Goal: Task Accomplishment & Management: Manage account settings

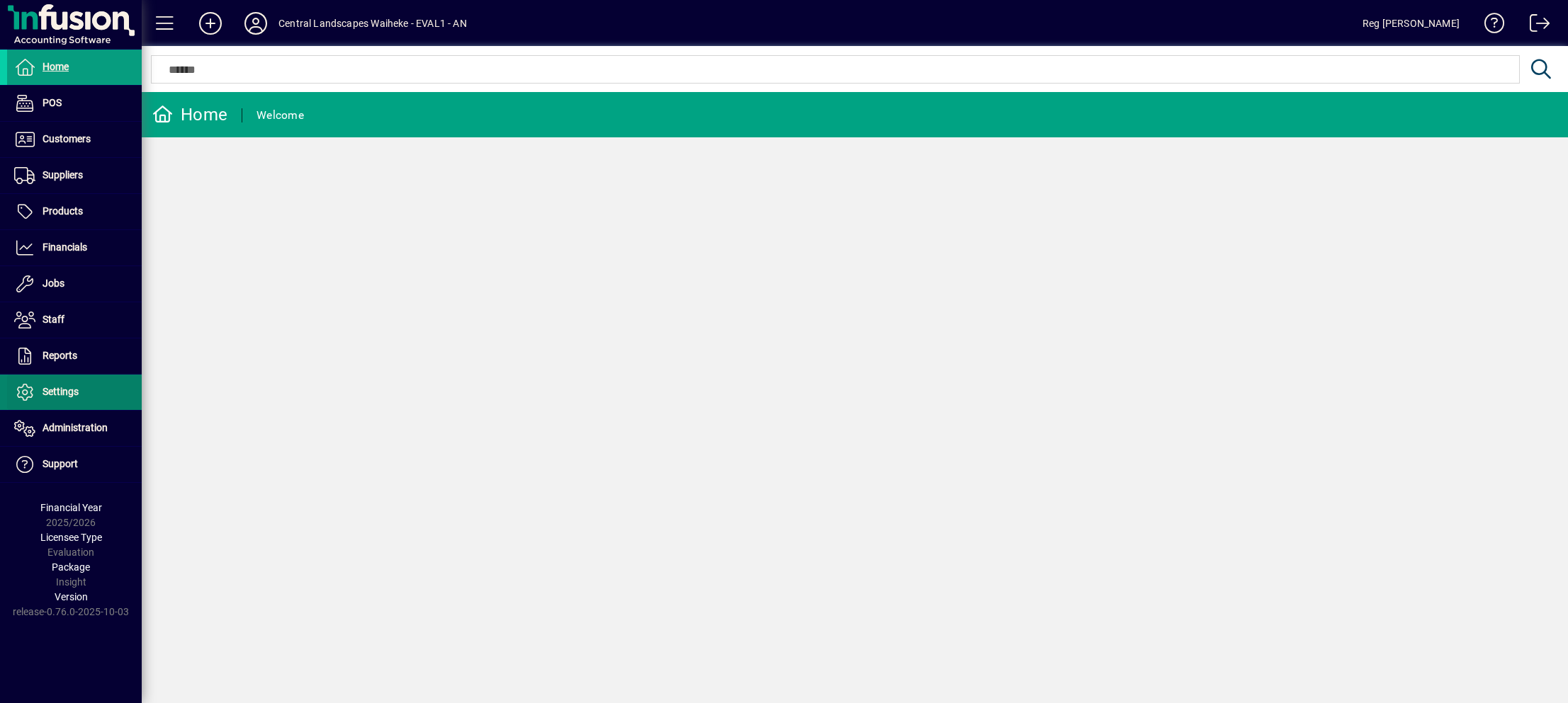
click at [72, 386] on span "Settings" at bounding box center [60, 391] width 36 height 11
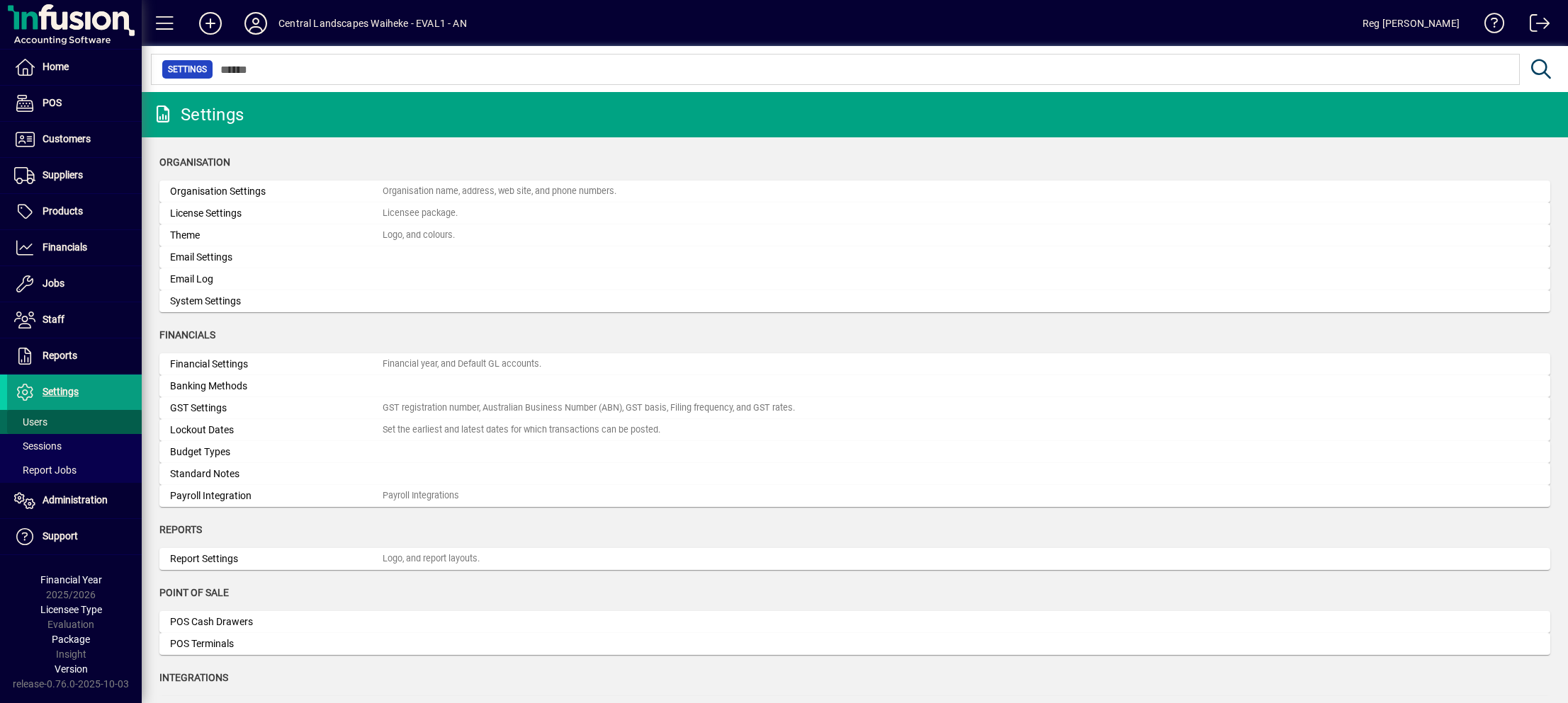
click at [44, 416] on span "Users" at bounding box center [31, 421] width 33 height 11
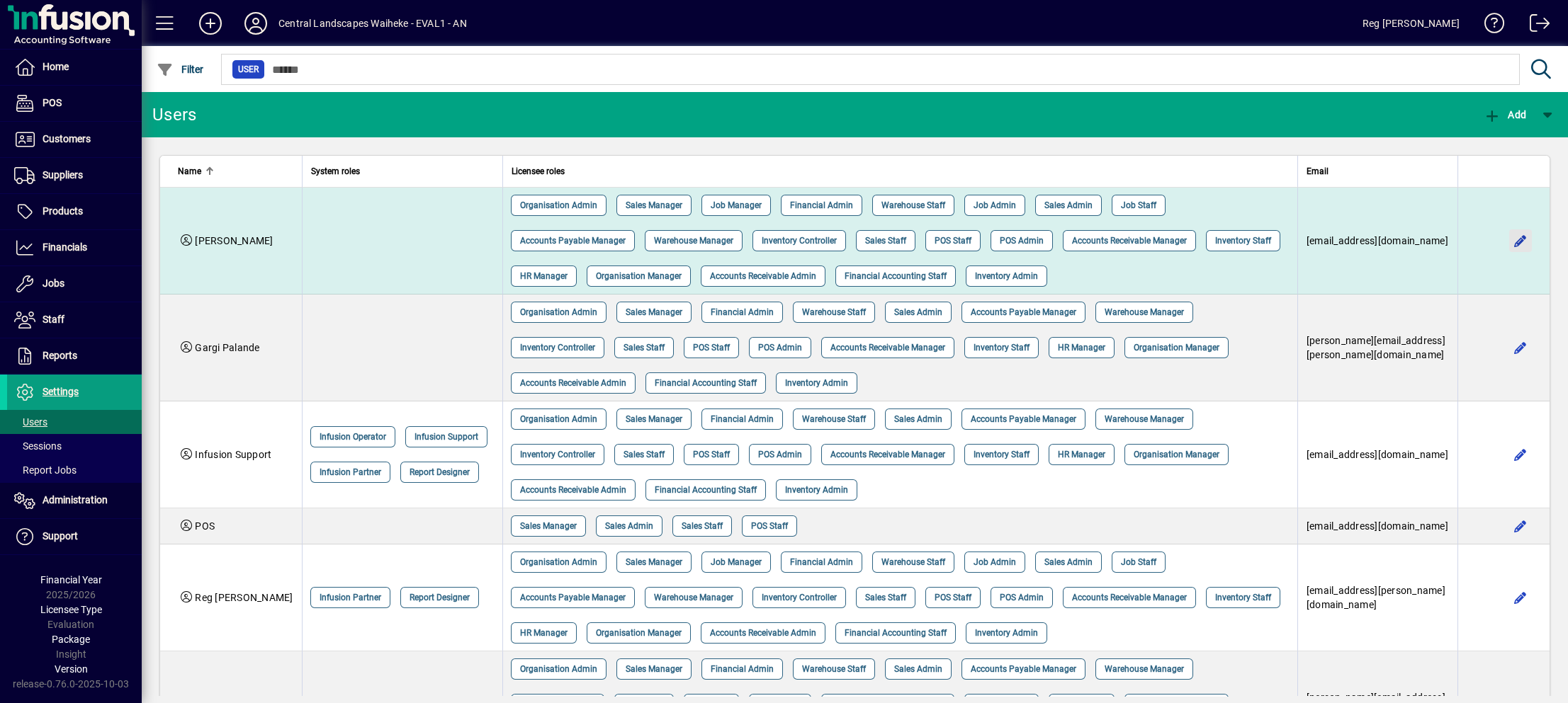
click at [1503, 238] on span "button" at bounding box center [1520, 240] width 34 height 34
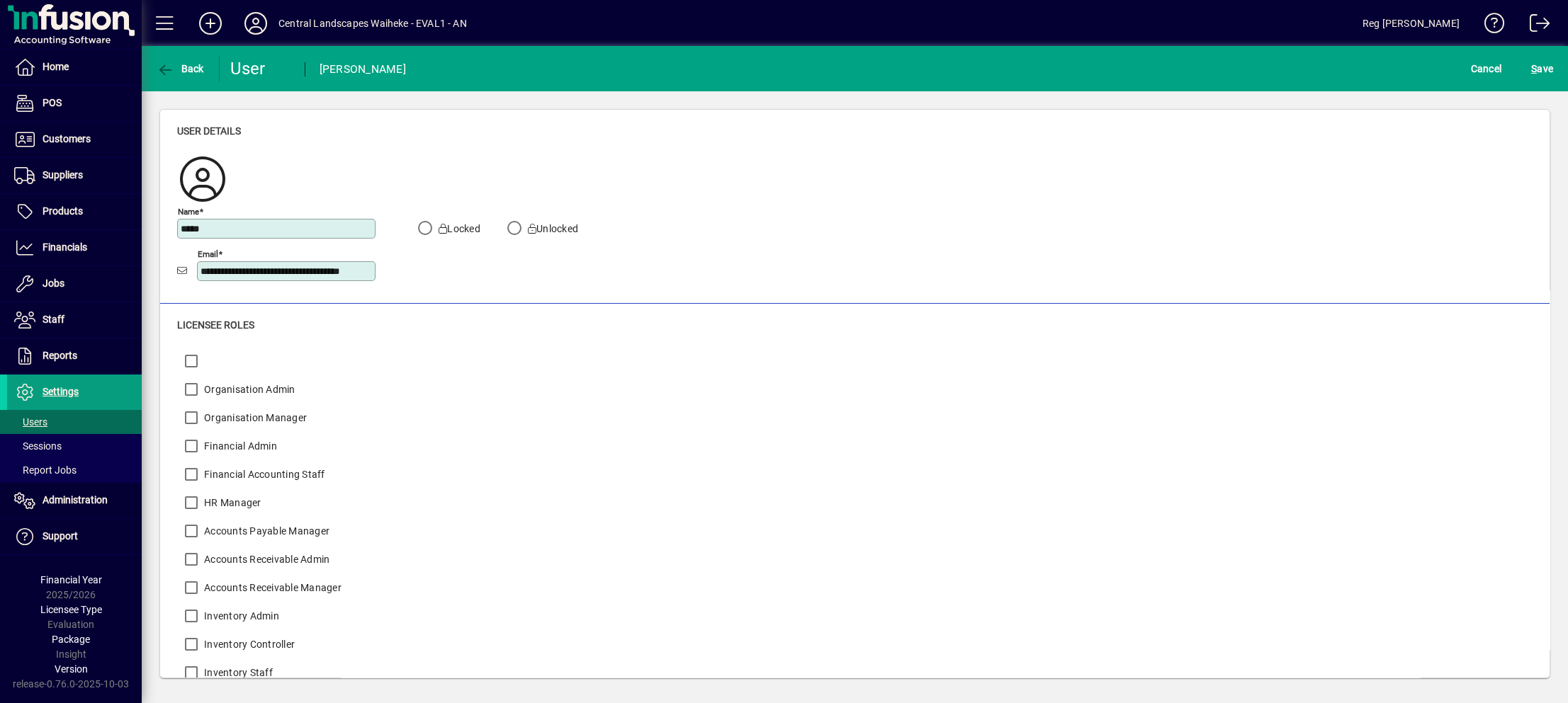
drag, startPoint x: 232, startPoint y: 230, endPoint x: 144, endPoint y: 206, distance: 91.2
click at [144, 206] on div "**********" at bounding box center [855, 393] width 1426 height 604
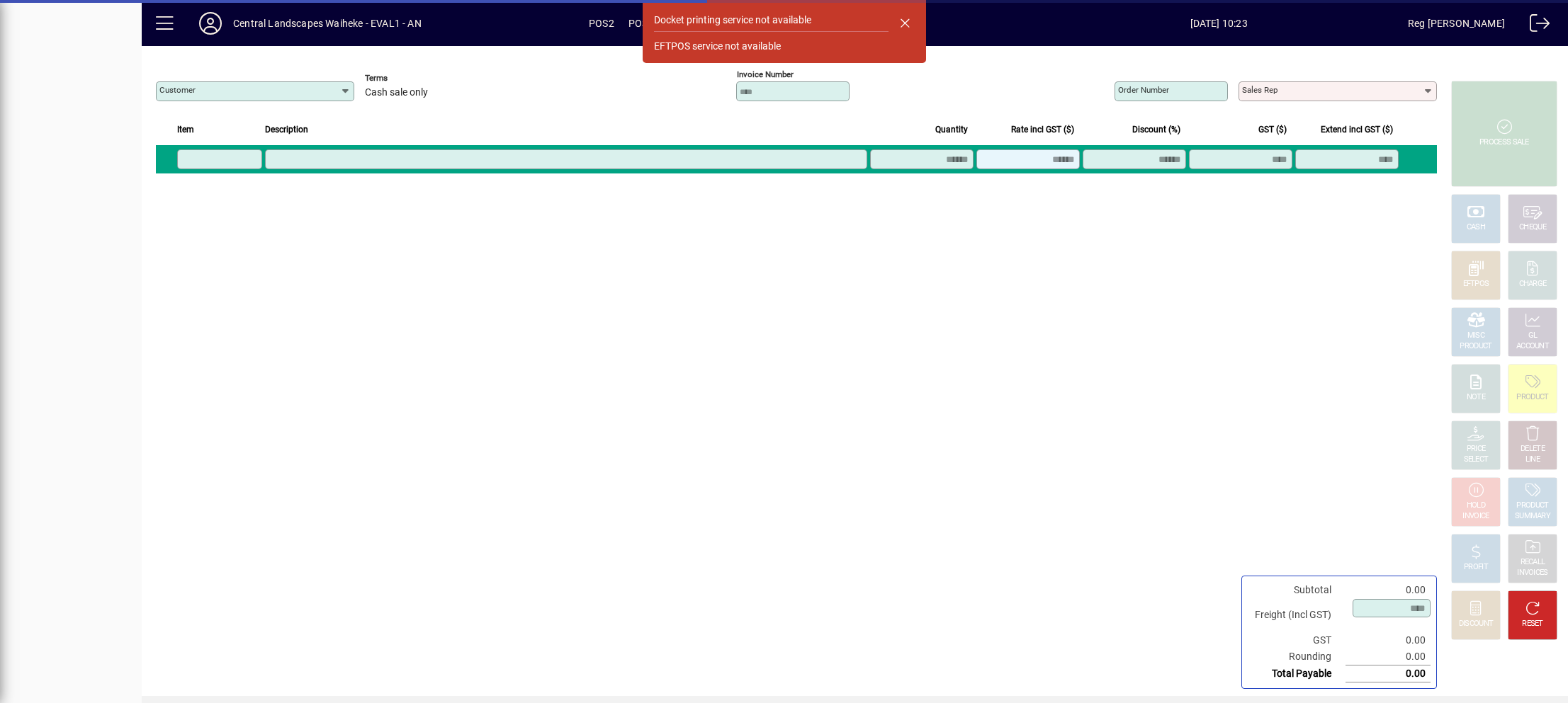
type input "**********"
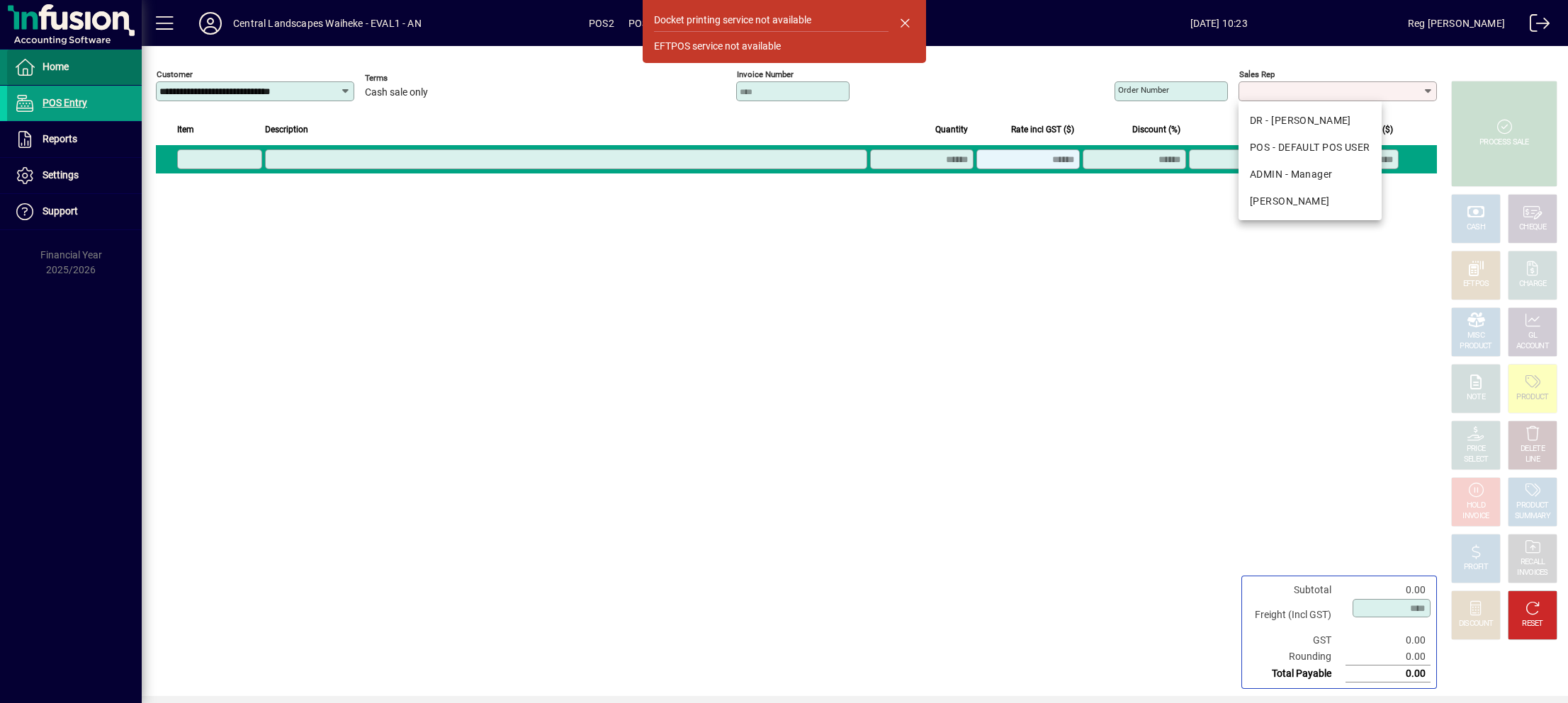
click at [36, 59] on span "Home" at bounding box center [38, 67] width 62 height 17
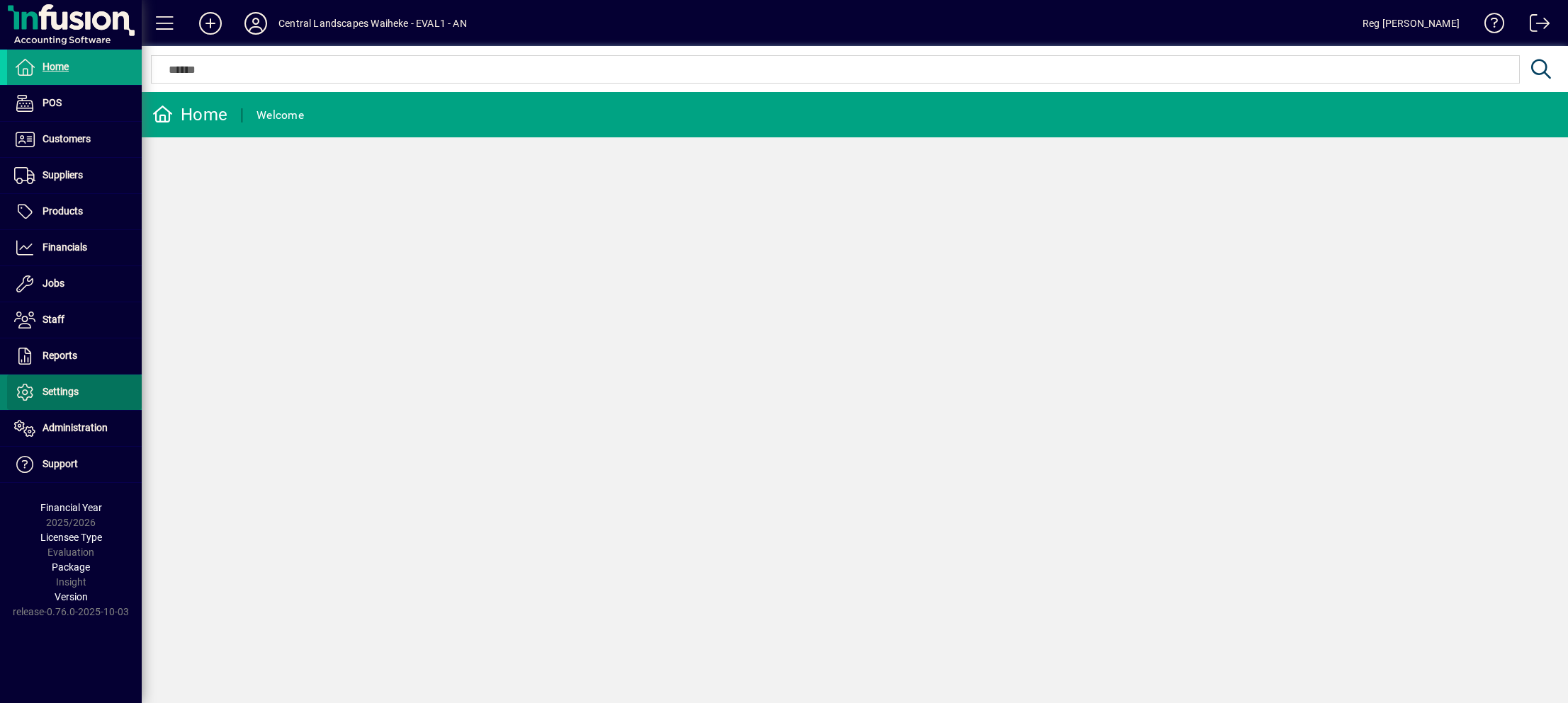
click at [84, 391] on span at bounding box center [74, 392] width 135 height 34
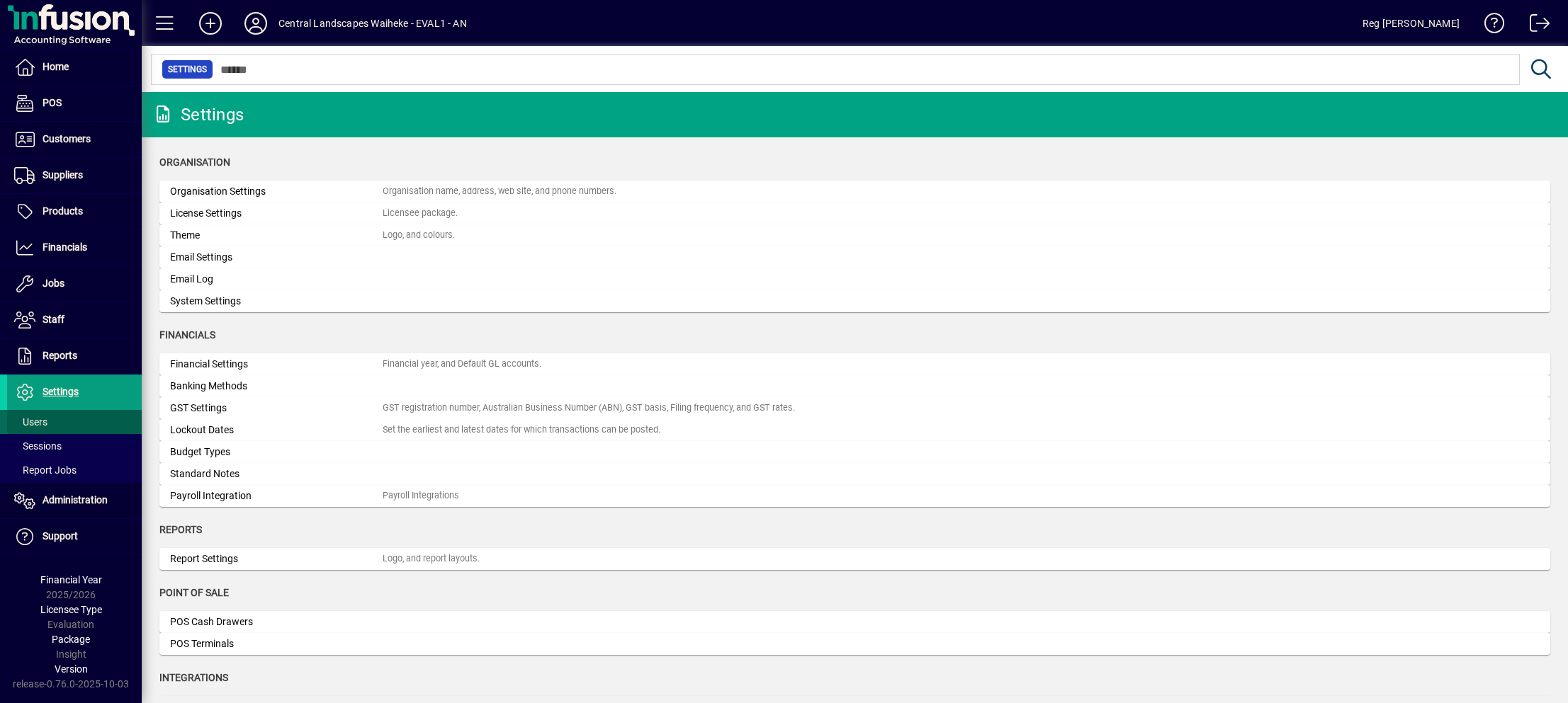
click at [40, 413] on span at bounding box center [74, 421] width 135 height 34
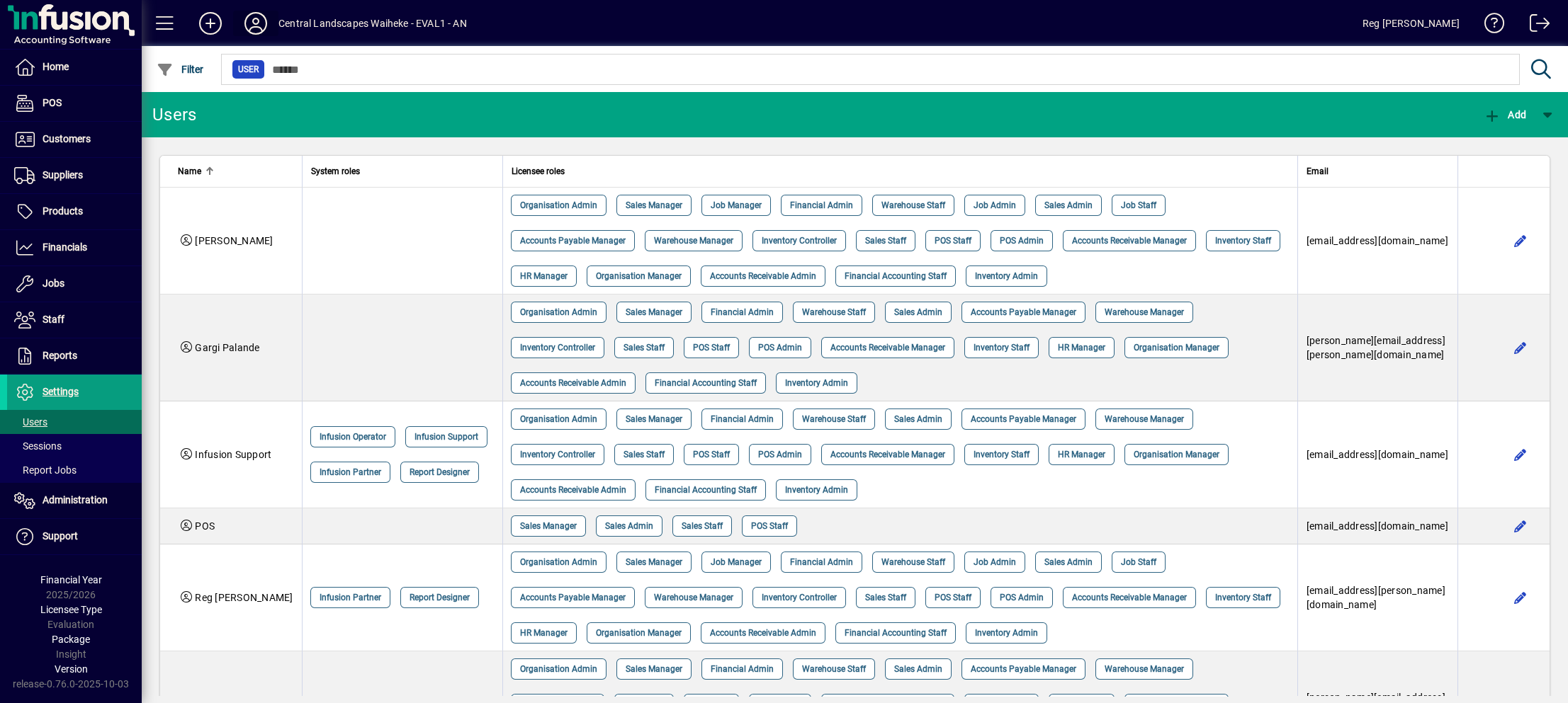
click at [250, 14] on icon at bounding box center [256, 23] width 29 height 23
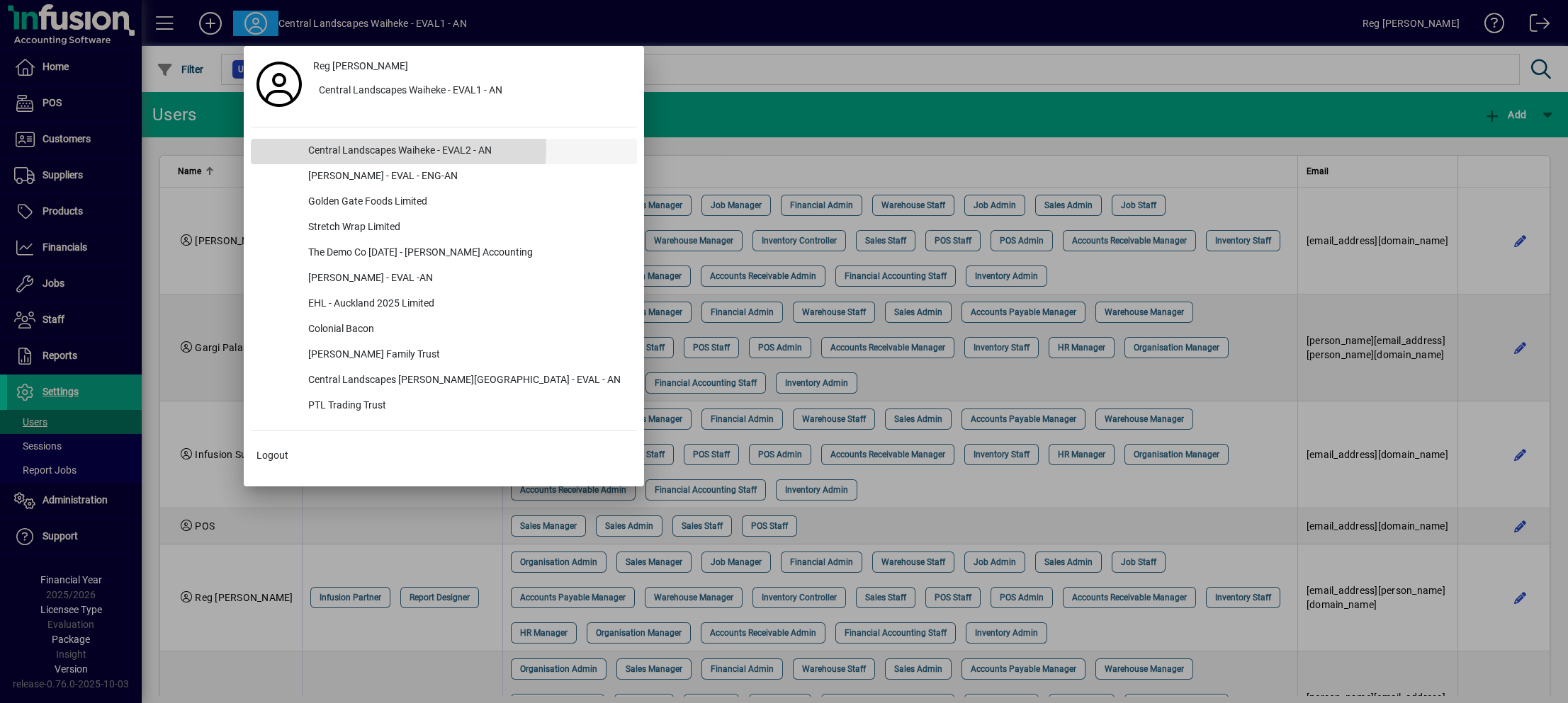
click at [398, 148] on div "Central Landscapes Waiheke - EVAL2 - AN" at bounding box center [467, 151] width 340 height 26
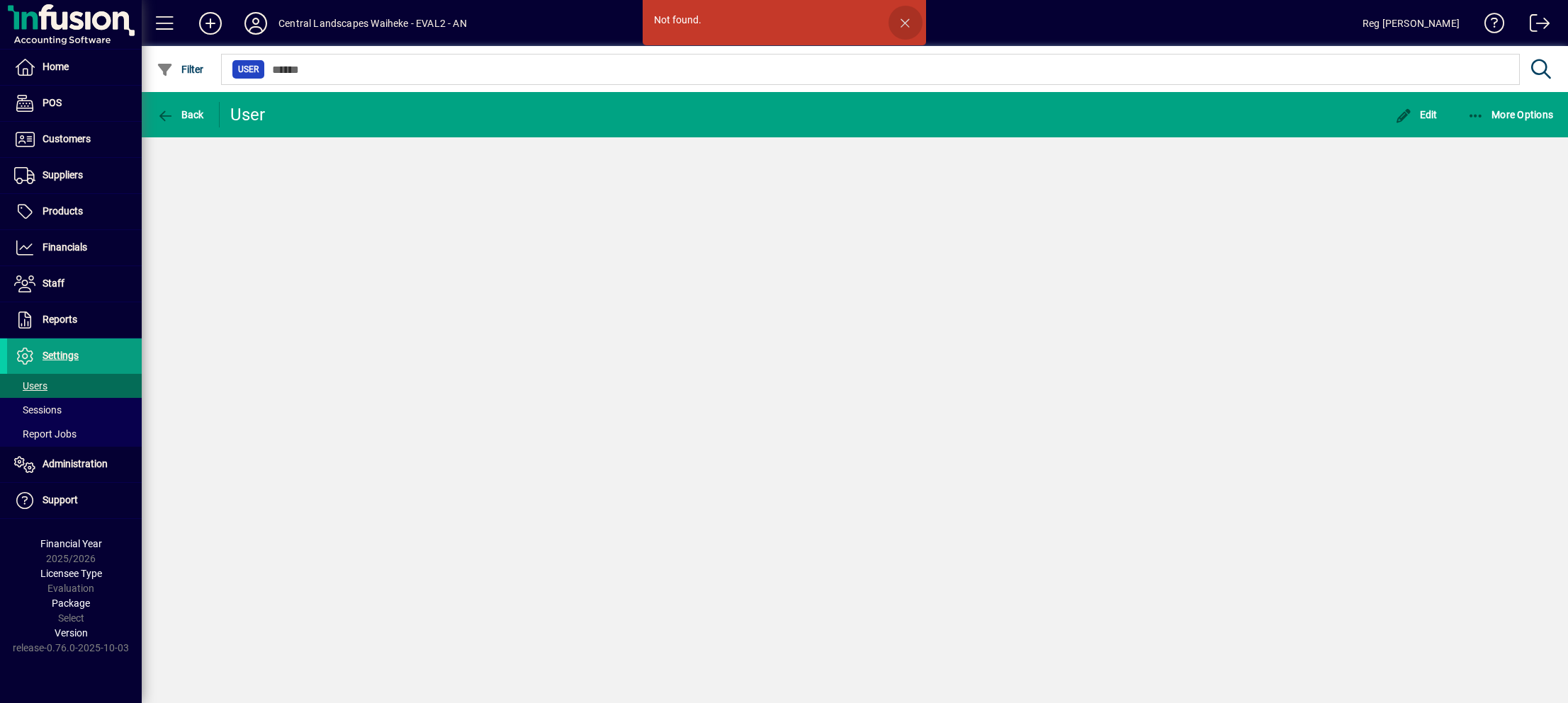
click at [904, 21] on span "button" at bounding box center [905, 23] width 34 height 34
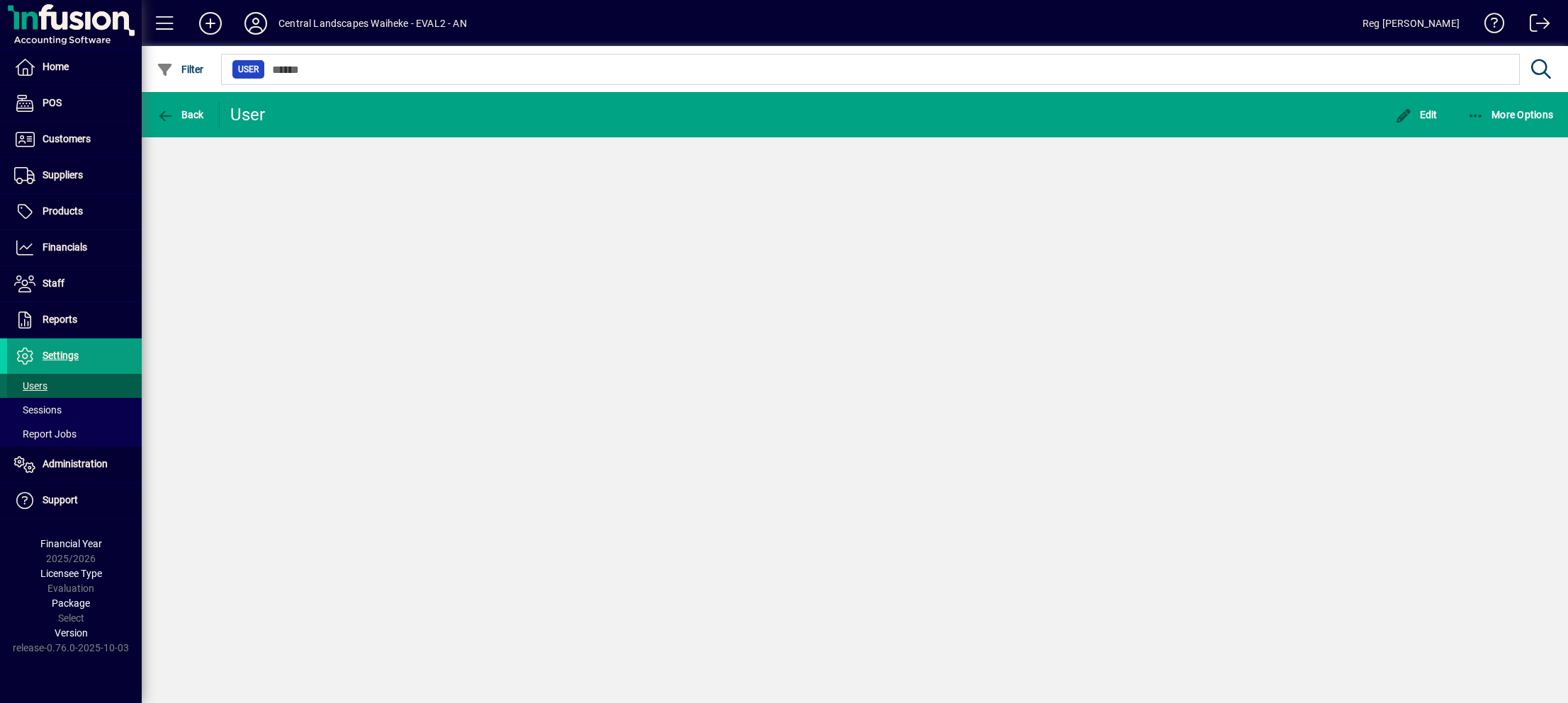
click at [26, 381] on span "Users" at bounding box center [31, 385] width 33 height 11
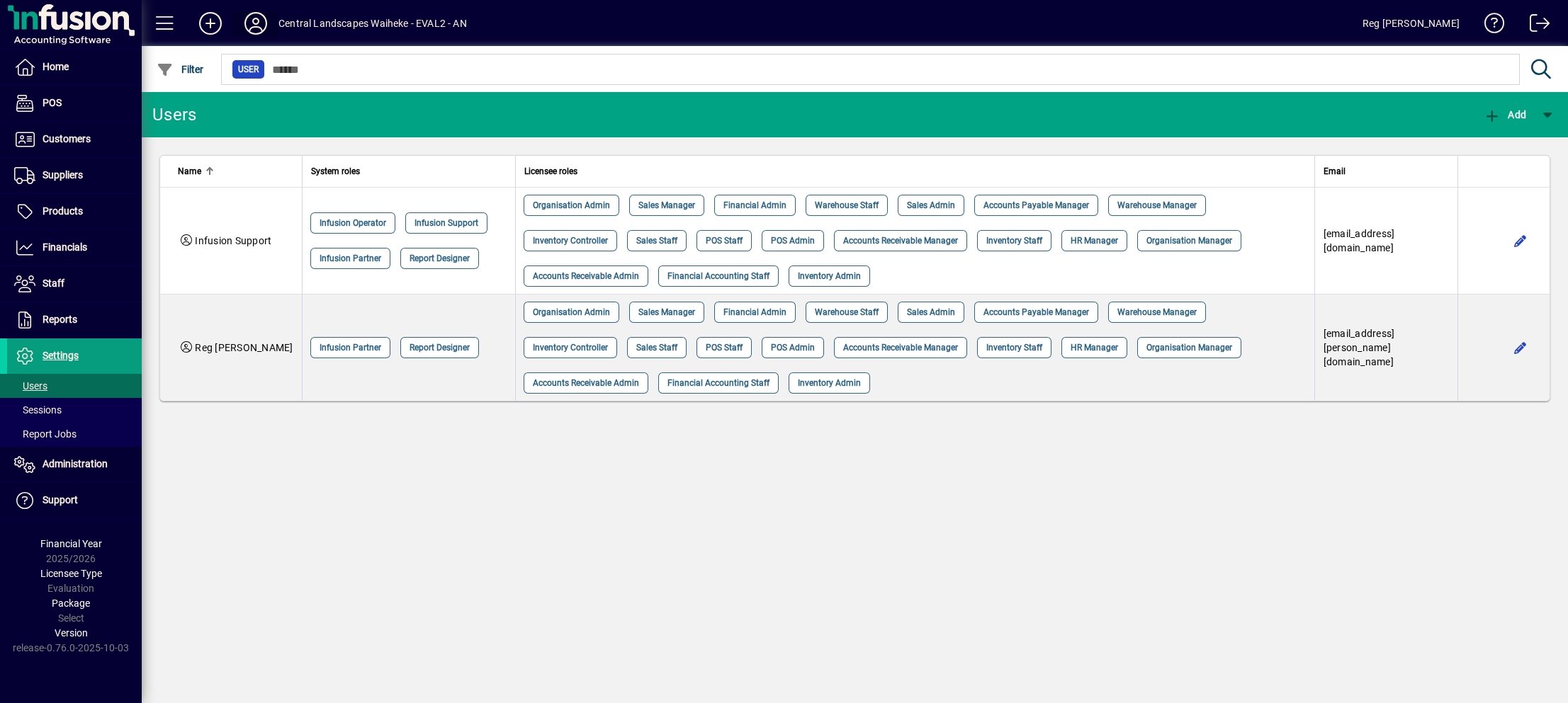
click at [262, 22] on icon at bounding box center [256, 23] width 29 height 23
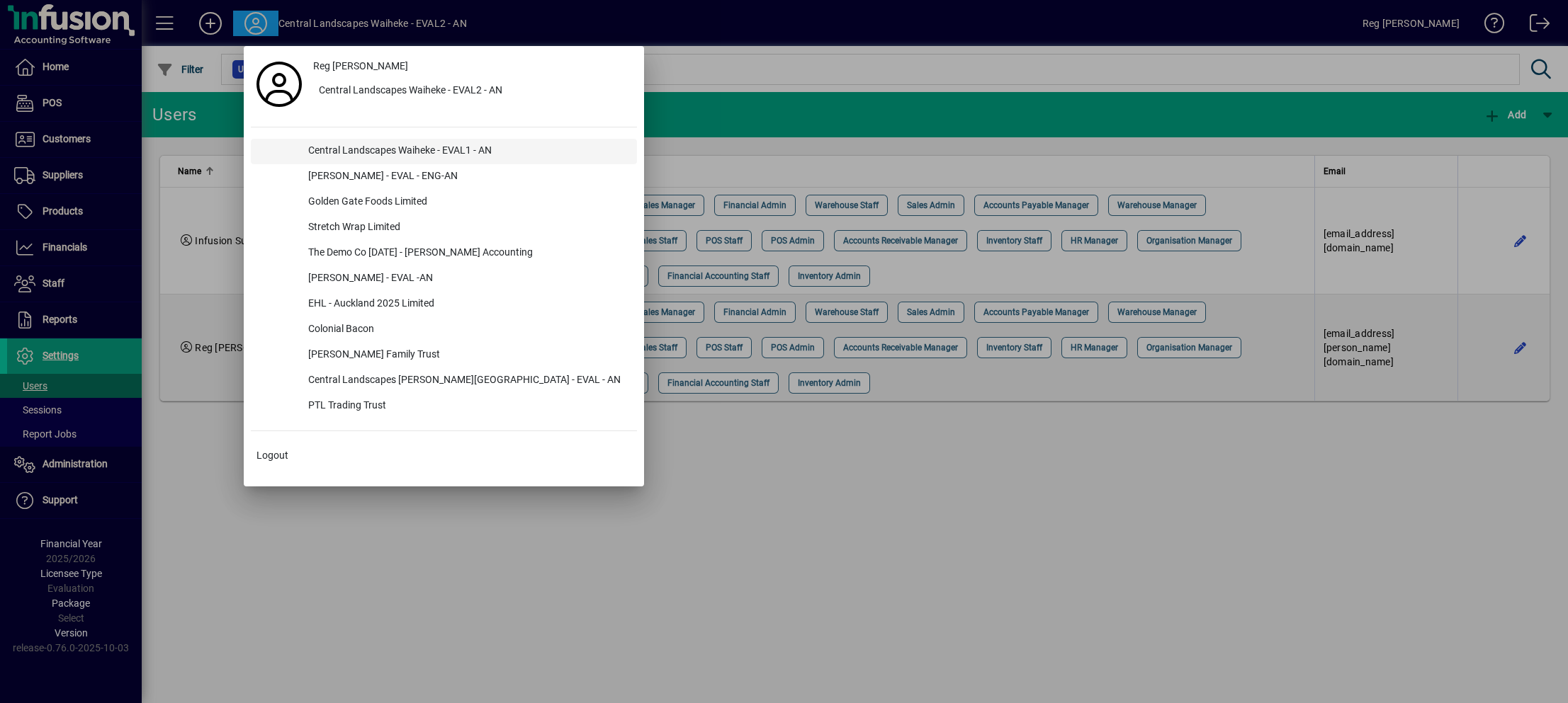
click at [403, 146] on div "Central Landscapes Waiheke - EVAL1 - AN" at bounding box center [467, 151] width 340 height 26
